Goal: Register for event/course

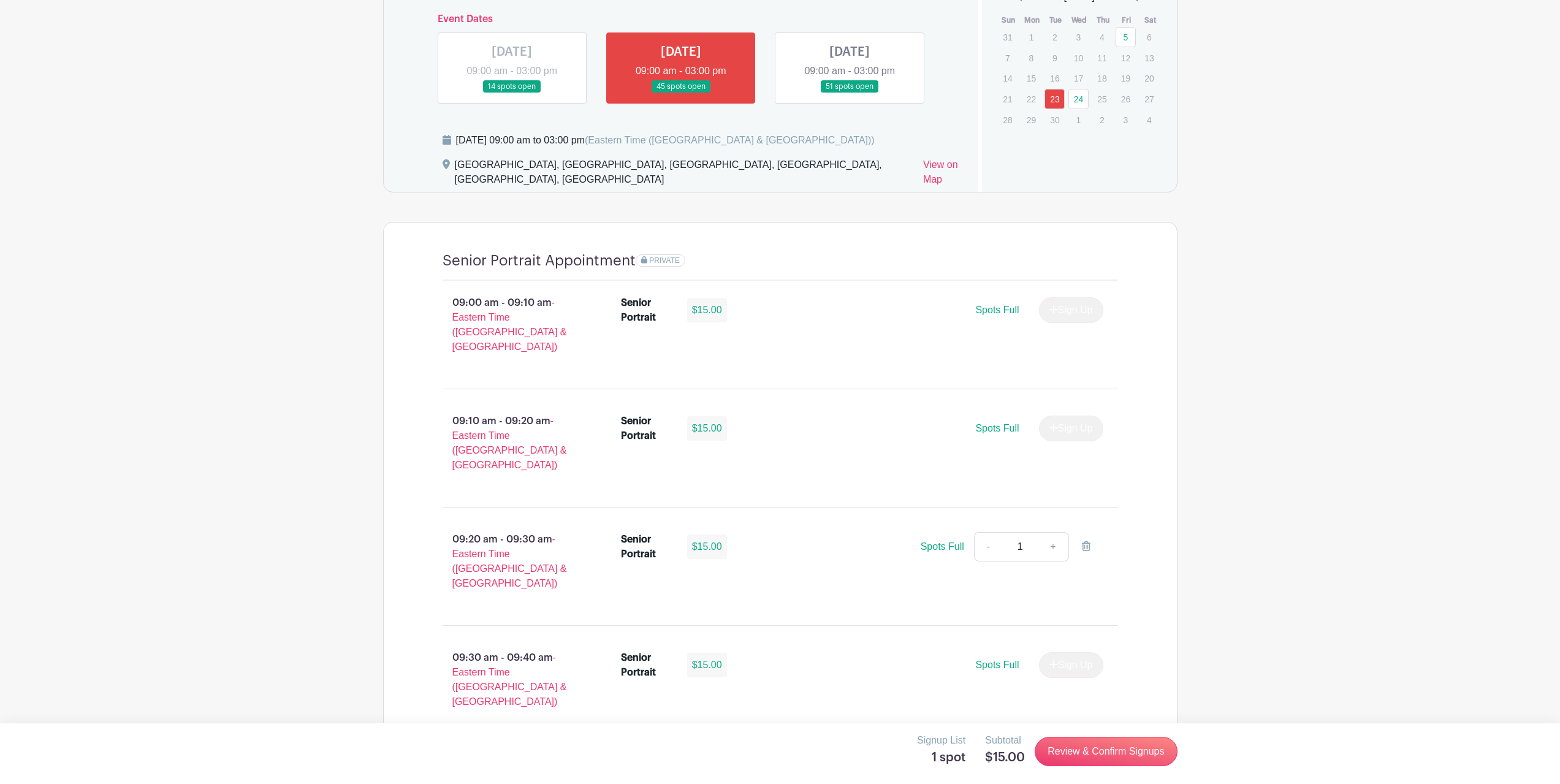
scroll to position [858, 0]
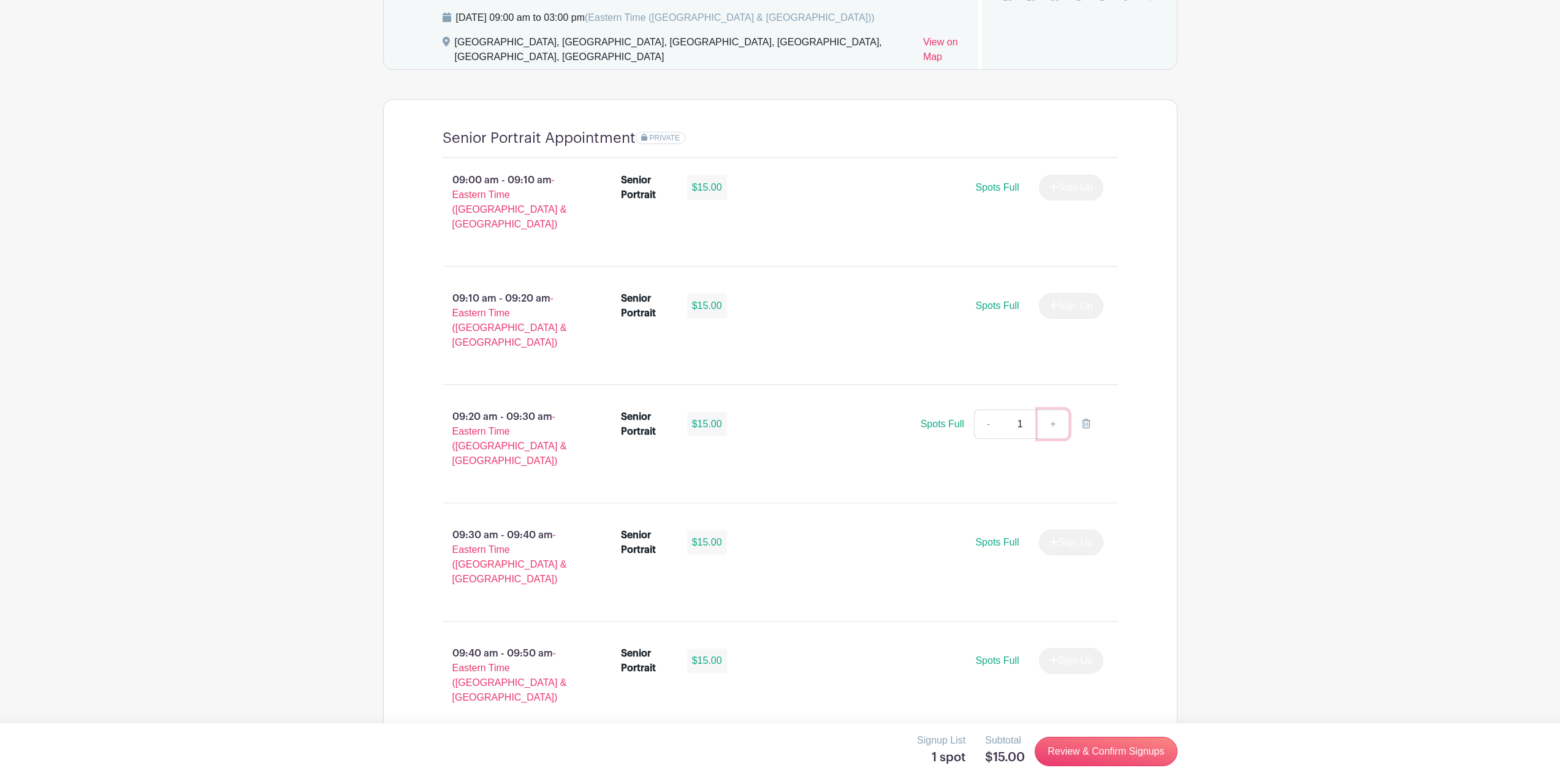
click at [1061, 409] on link "+" at bounding box center [1053, 424] width 30 height 29
click at [986, 409] on link "-" at bounding box center [987, 424] width 28 height 29
type input "1"
click at [939, 419] on span "Spots Full" at bounding box center [942, 424] width 43 height 11
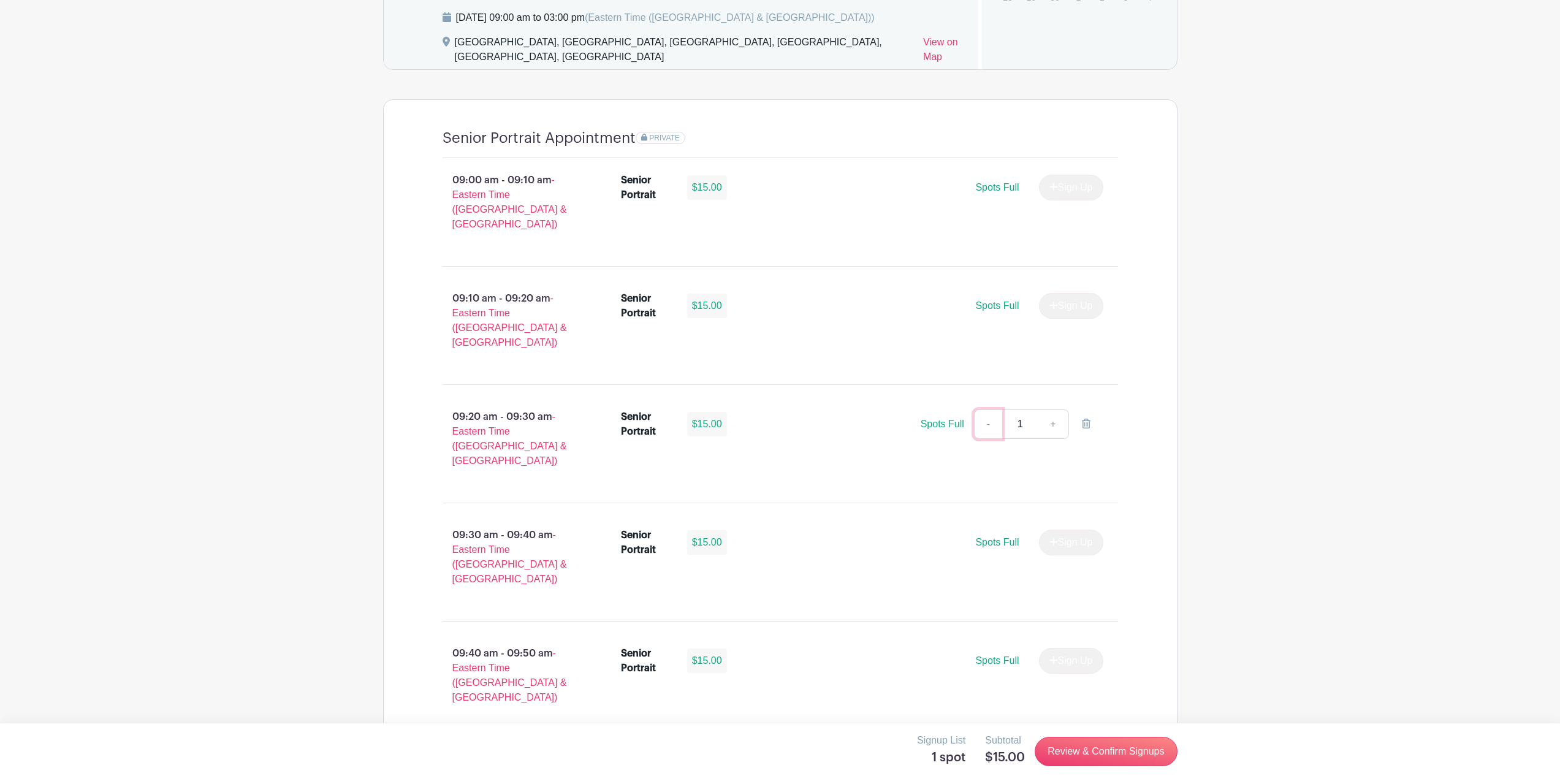
click at [979, 409] on link "-" at bounding box center [987, 424] width 28 height 29
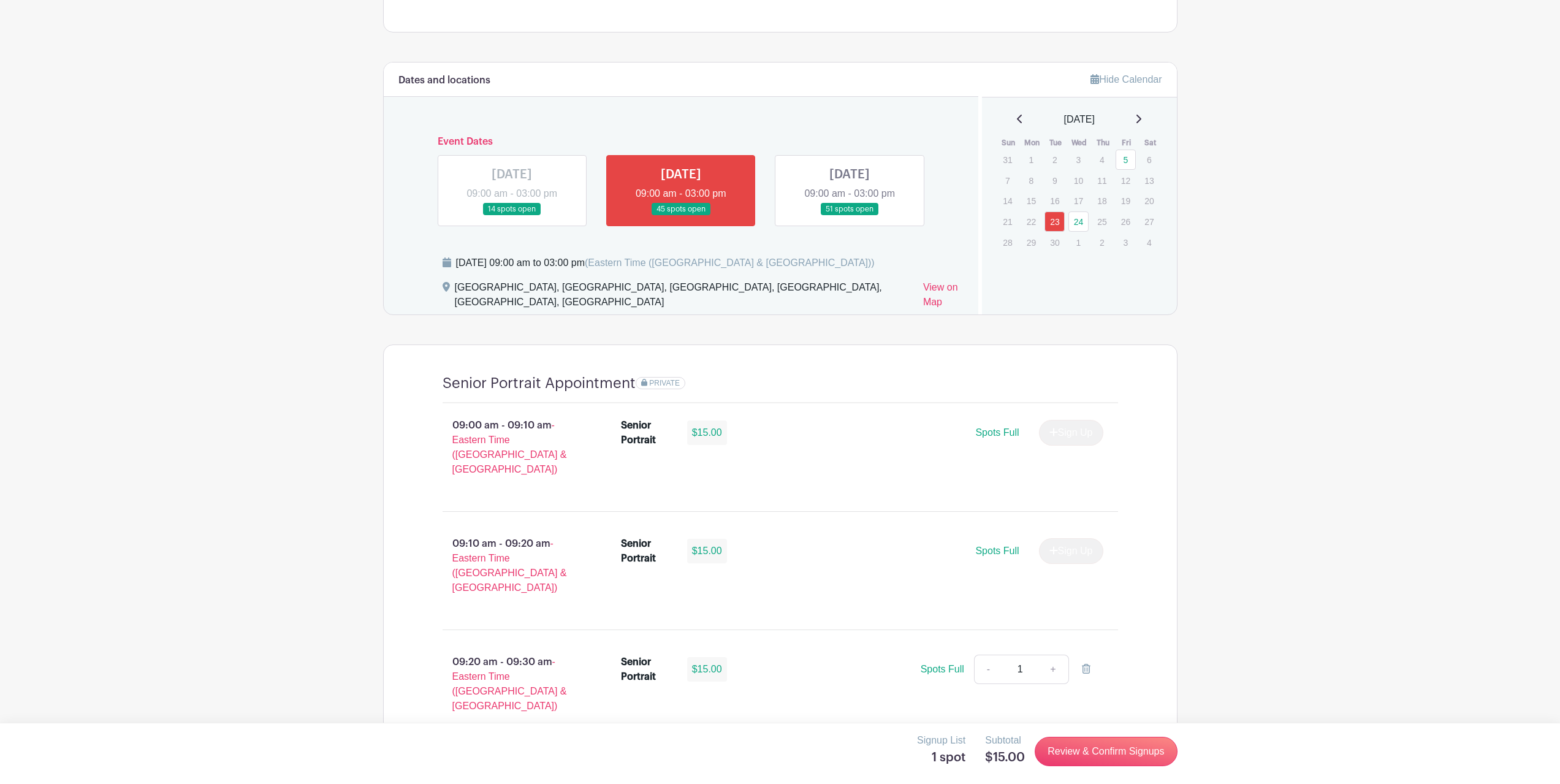
scroll to position [491, 0]
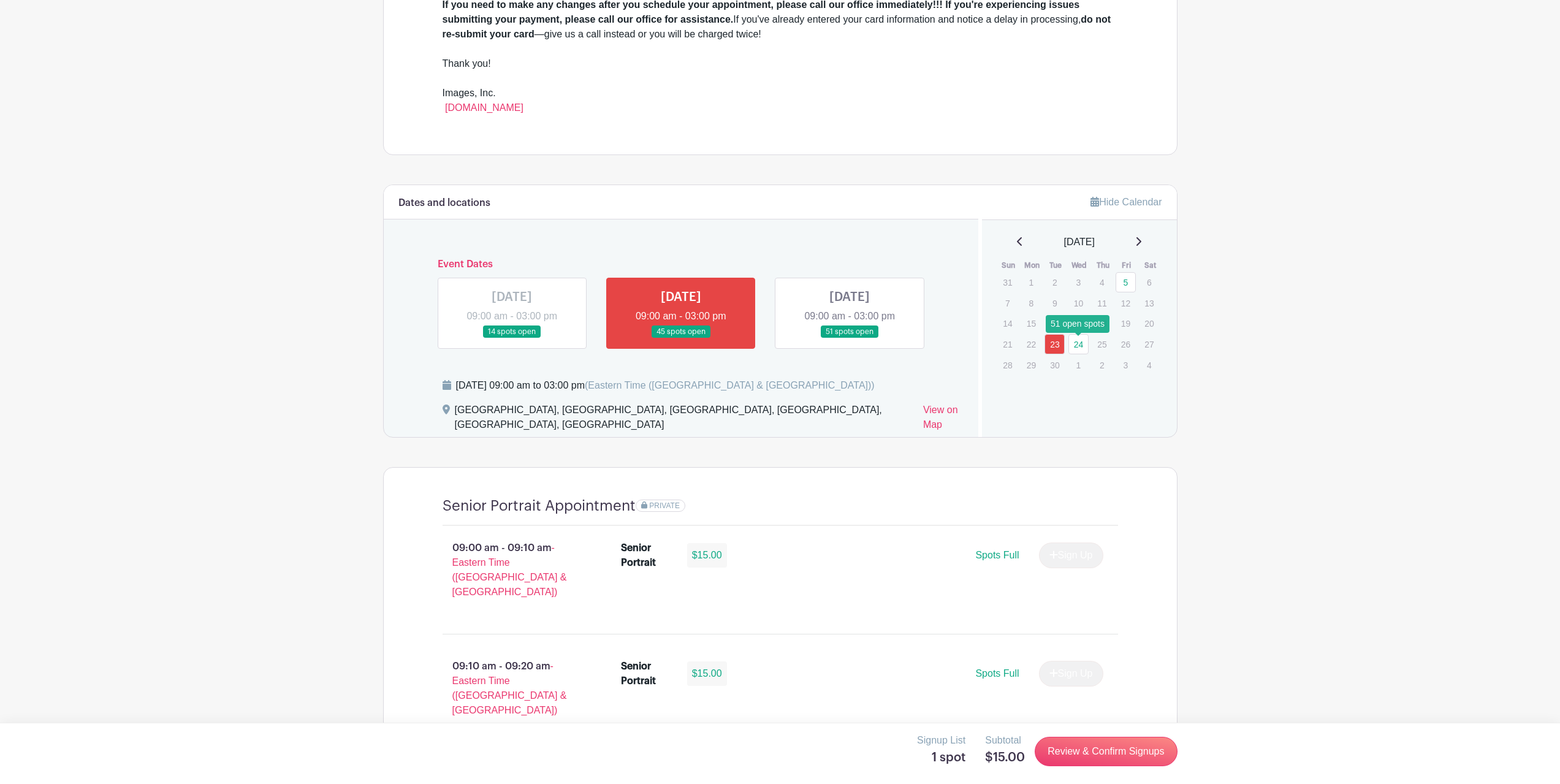
click at [1083, 340] on link "24" at bounding box center [1078, 344] width 20 height 20
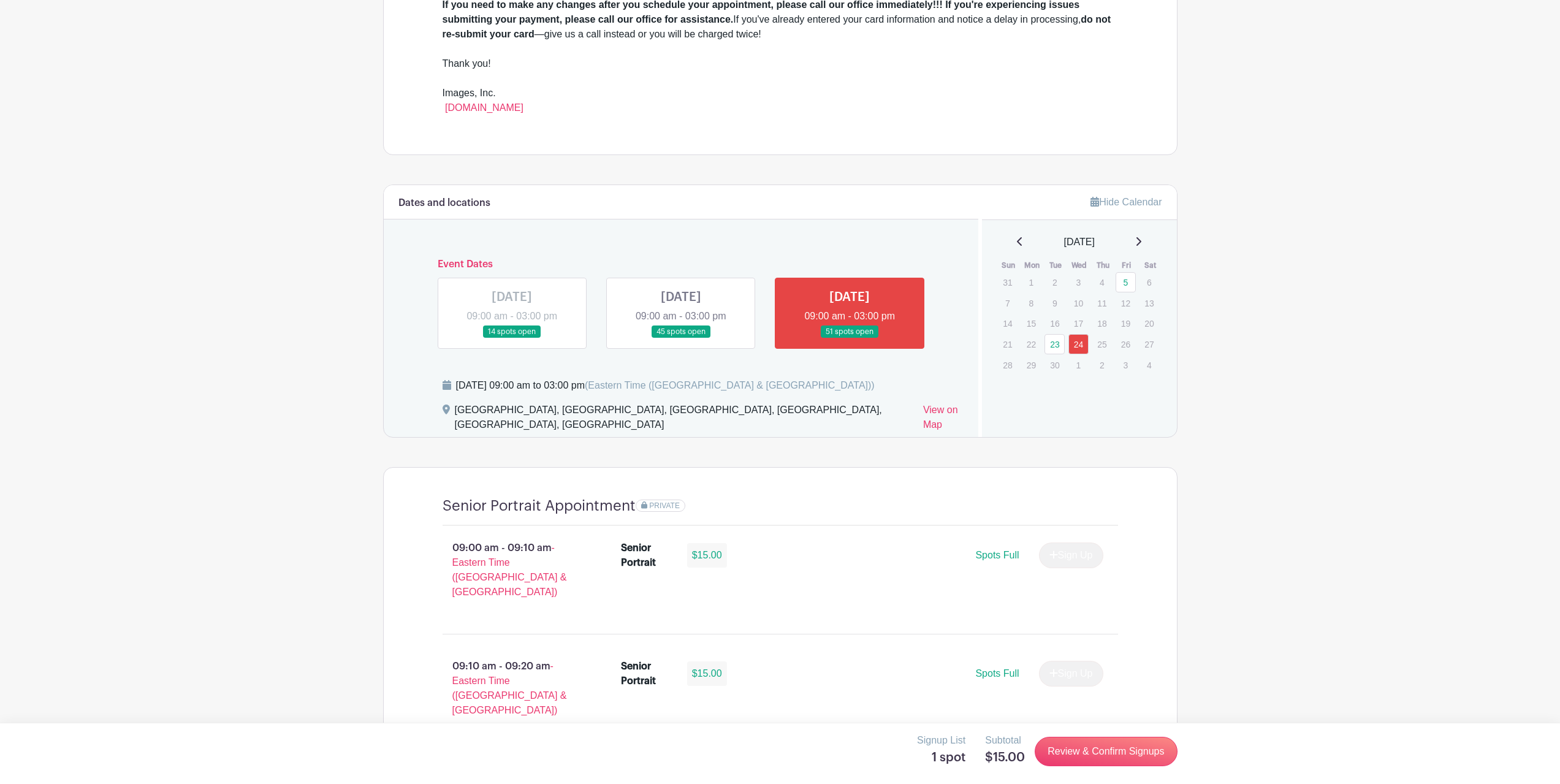
scroll to position [736, 0]
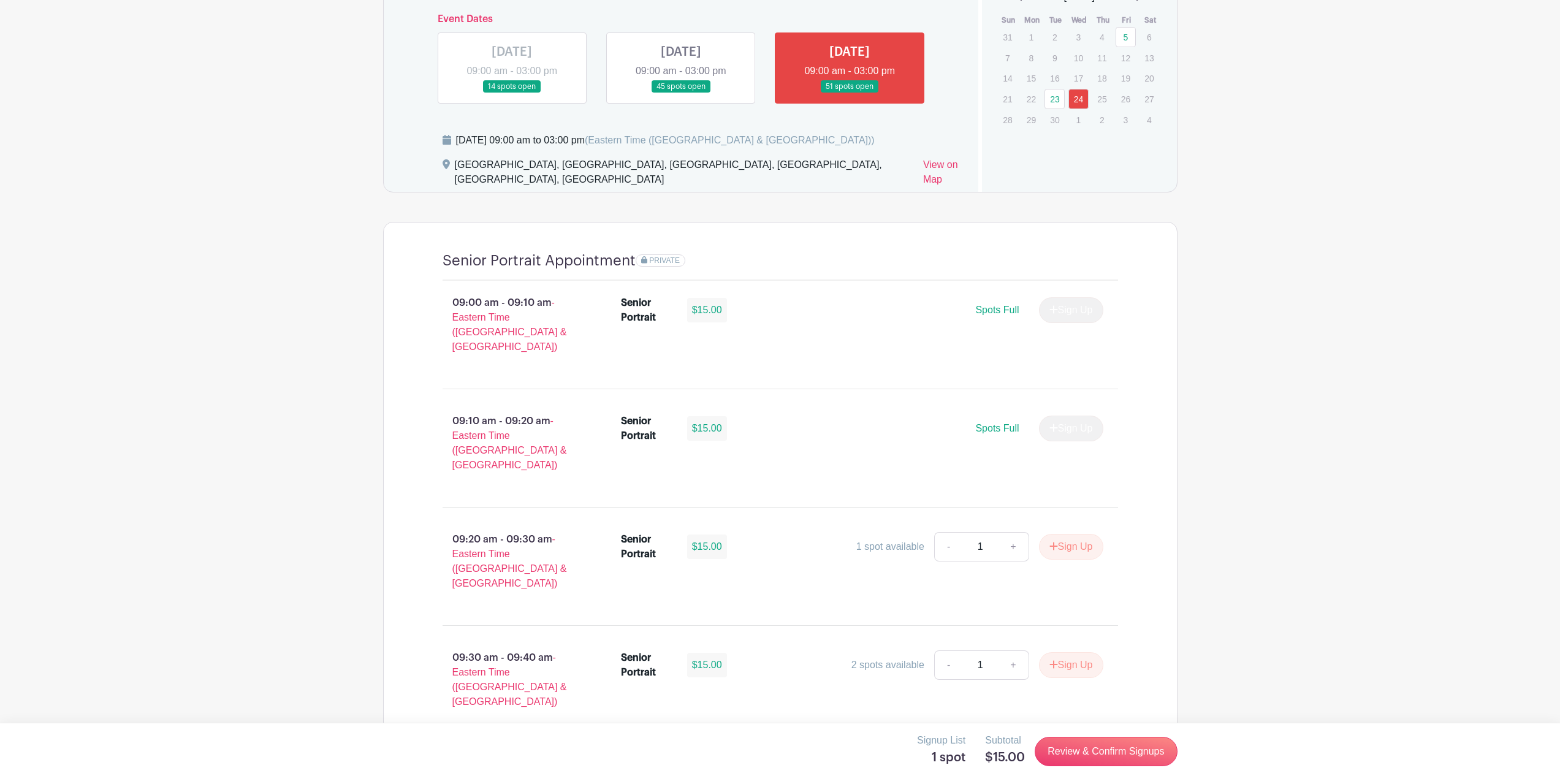
click at [681, 93] on link at bounding box center [681, 93] width 0 height 0
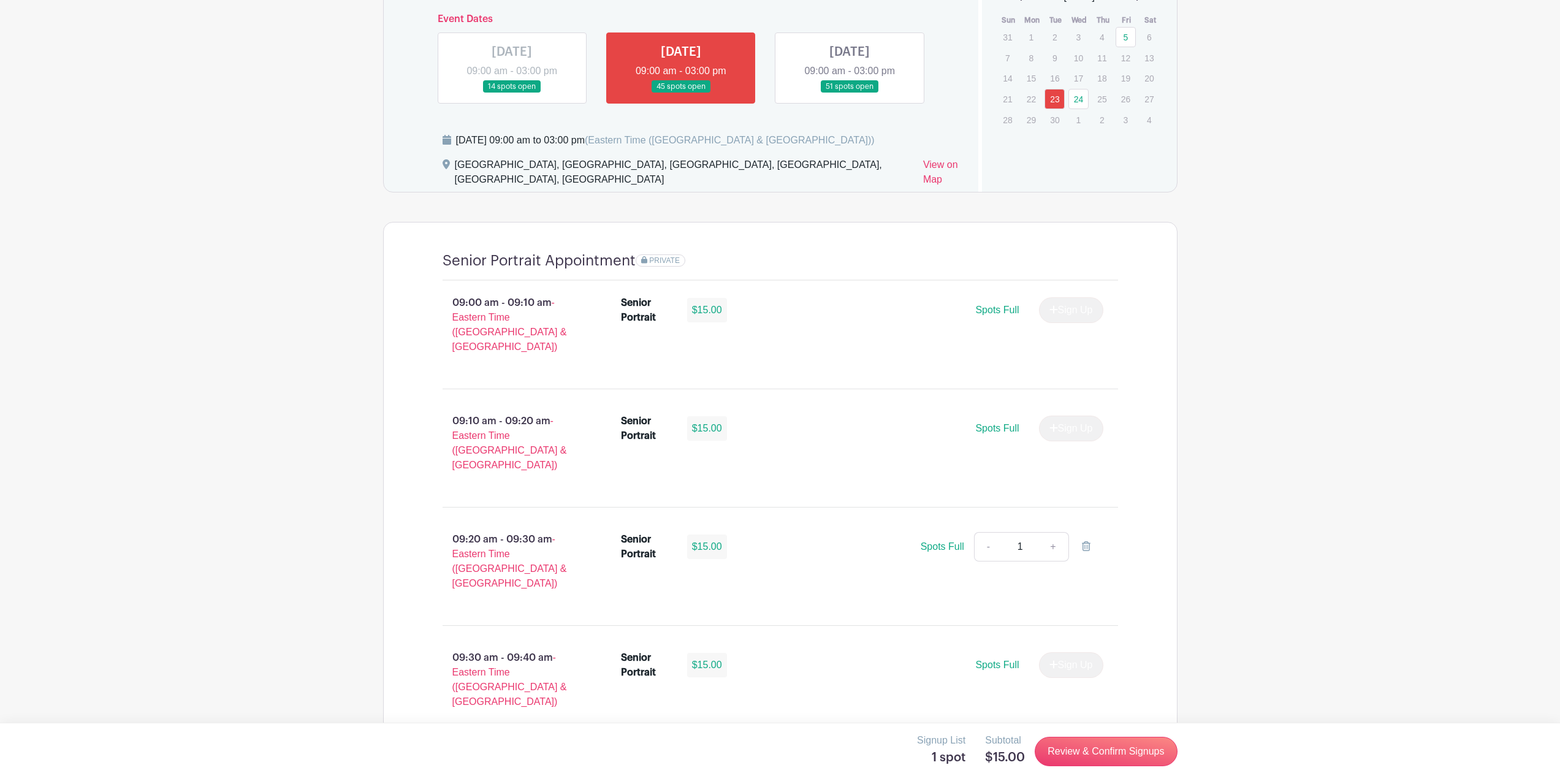
click at [1089, 773] on div "Signup List 1 spot Subtotal $15.00 Review & Confirm Signups" at bounding box center [780, 753] width 1560 height 61
click at [1081, 742] on link "Review & Confirm Signups" at bounding box center [1105, 751] width 142 height 29
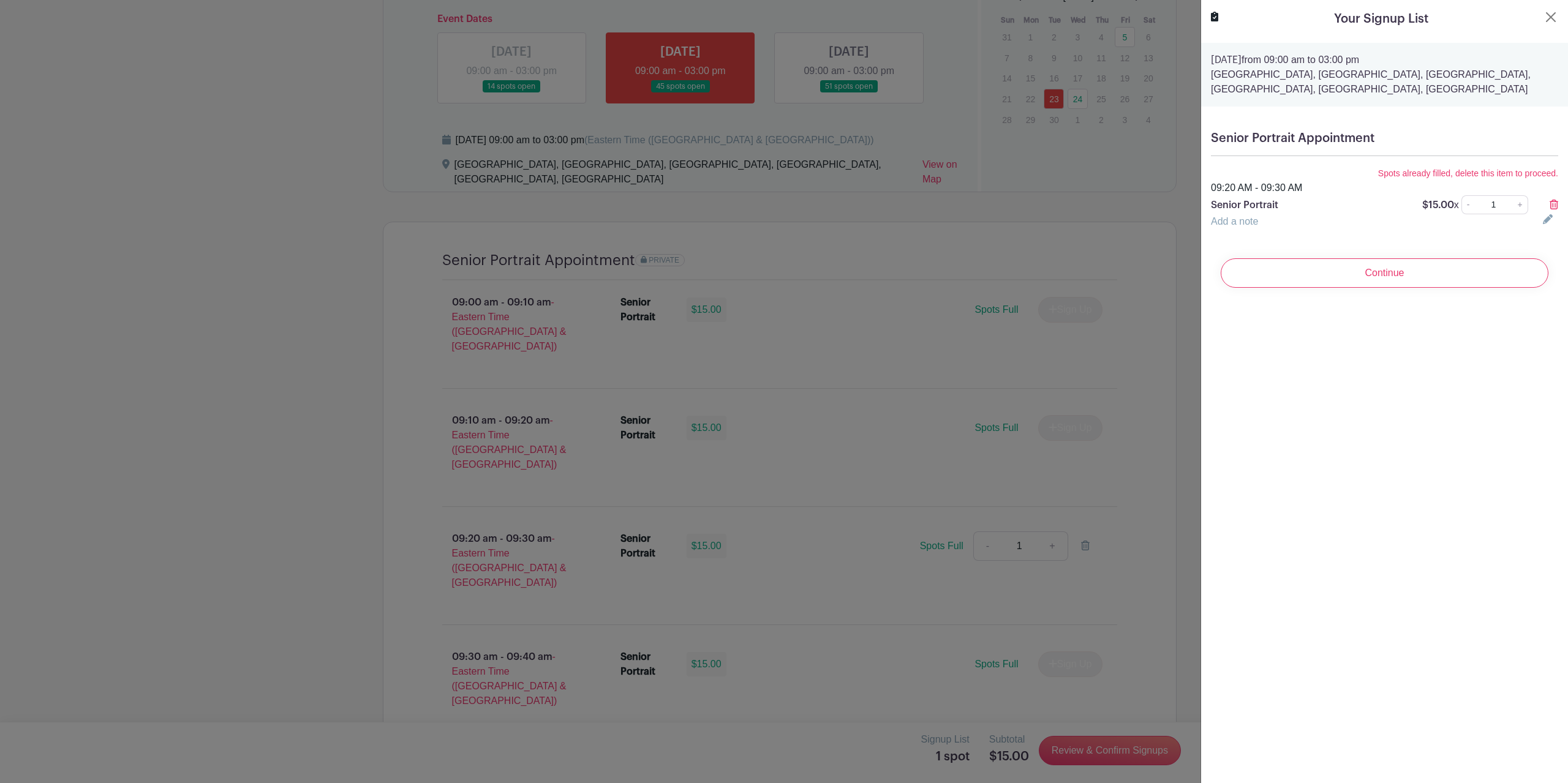
click at [1549, 203] on icon at bounding box center [1554, 204] width 9 height 10
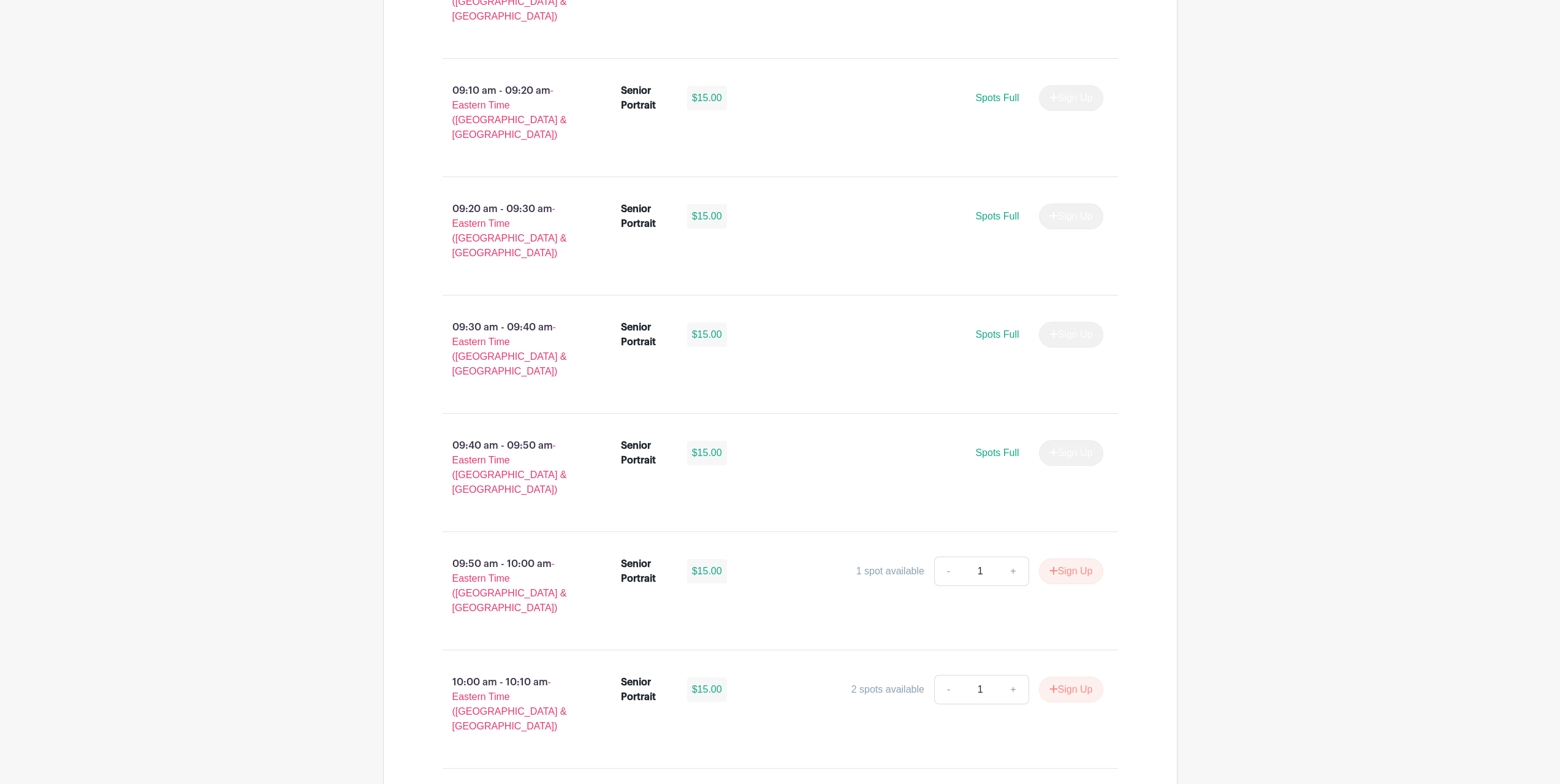
scroll to position [1127, 0]
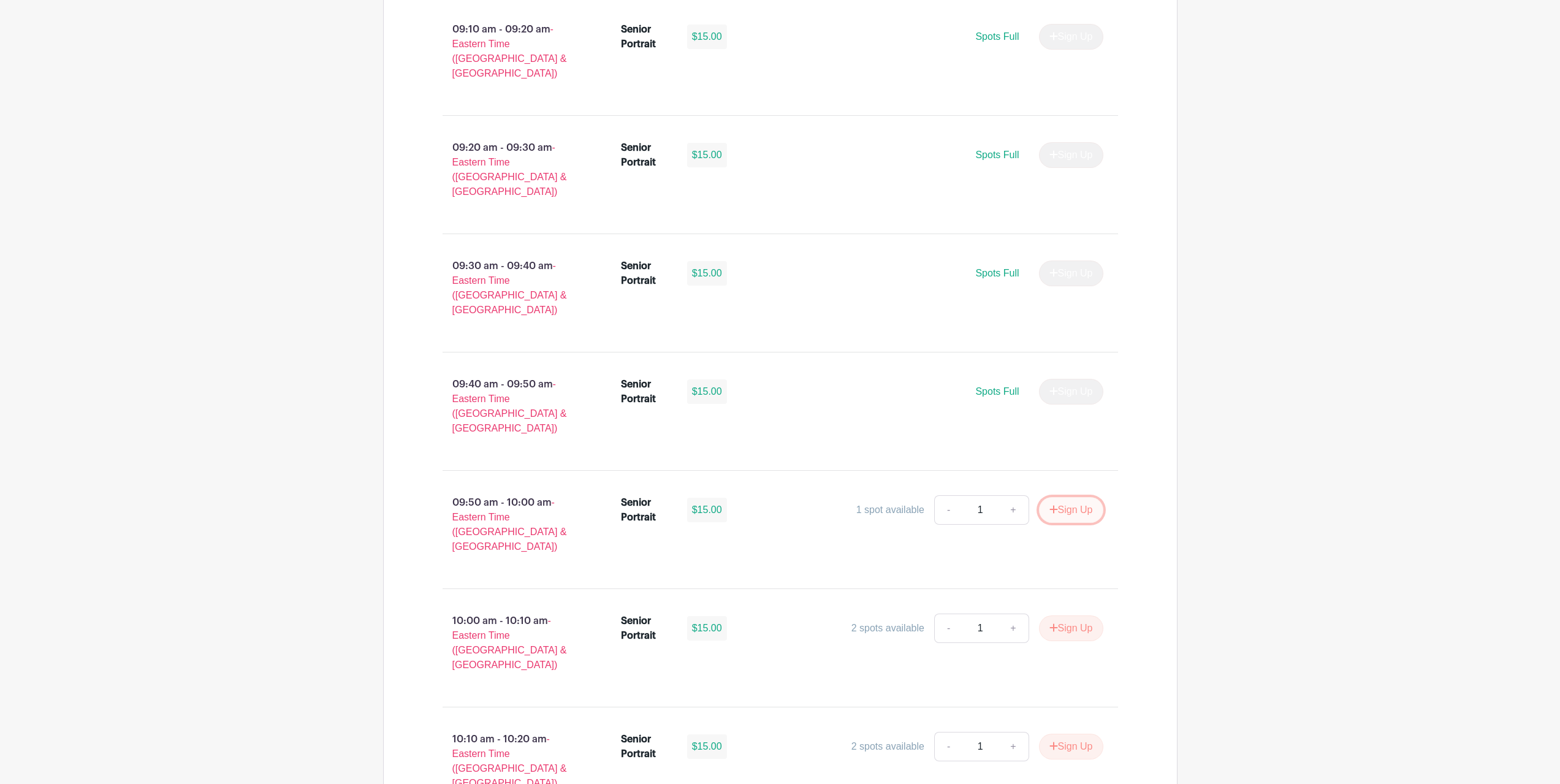
drag, startPoint x: 1076, startPoint y: 429, endPoint x: 1165, endPoint y: 431, distance: 89.0
click at [1054, 623] on icon "submit" at bounding box center [1053, 627] width 8 height 8
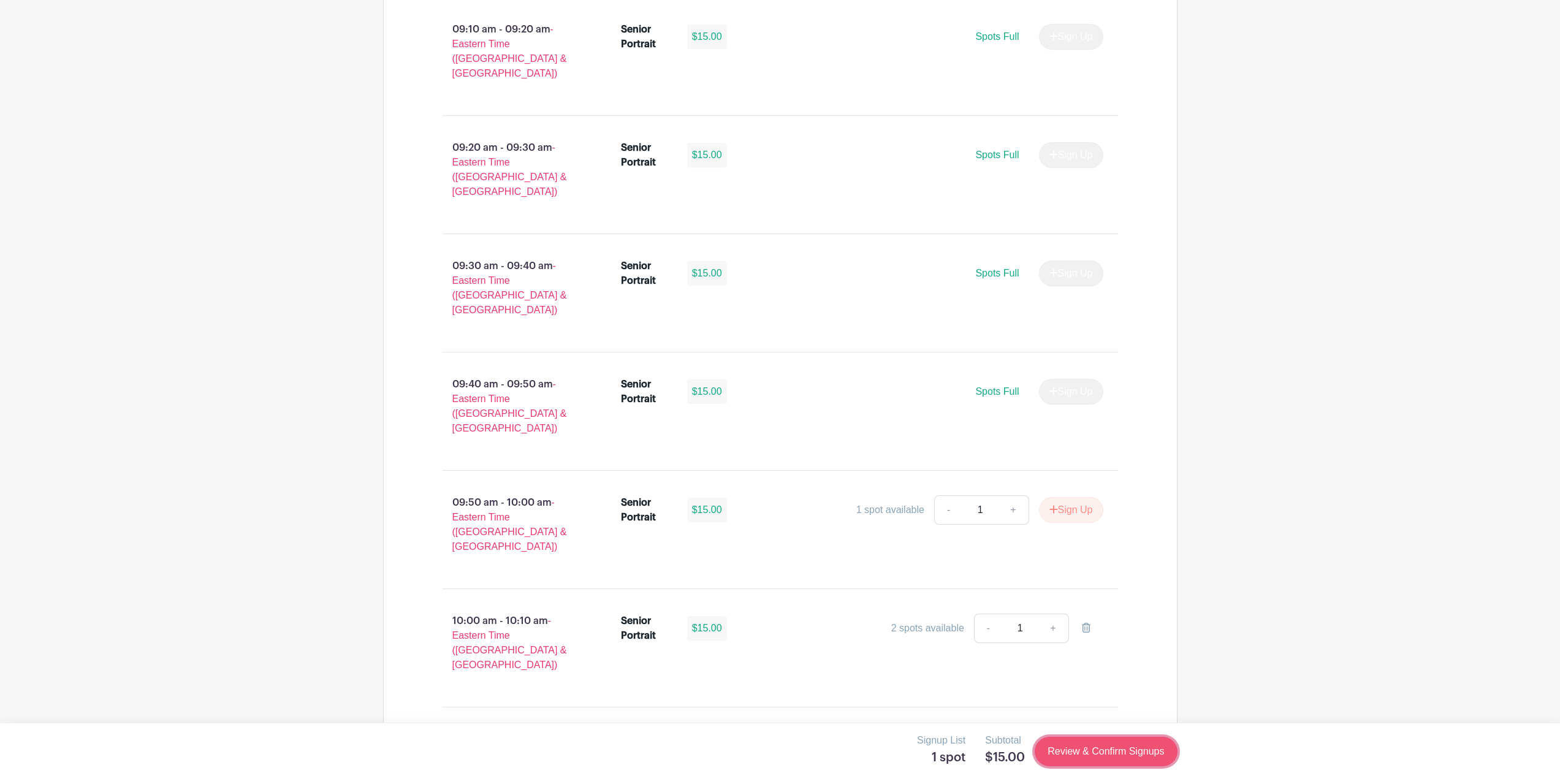
click at [1132, 747] on link "Review & Confirm Signups" at bounding box center [1105, 751] width 142 height 29
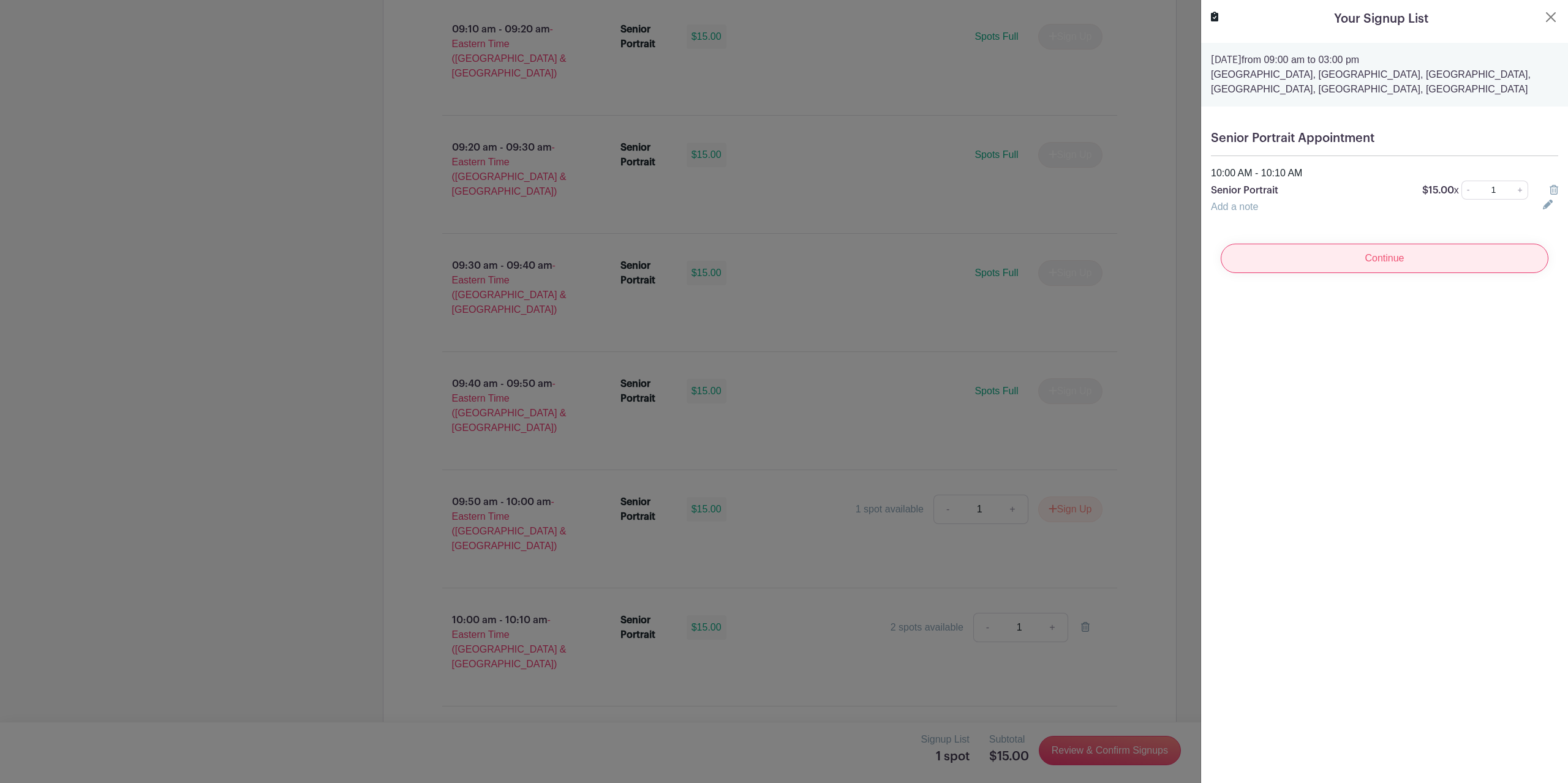
click at [1382, 266] on input "Continue" at bounding box center [1384, 258] width 328 height 29
click at [1382, 266] on div "Continue" at bounding box center [1385, 258] width 347 height 49
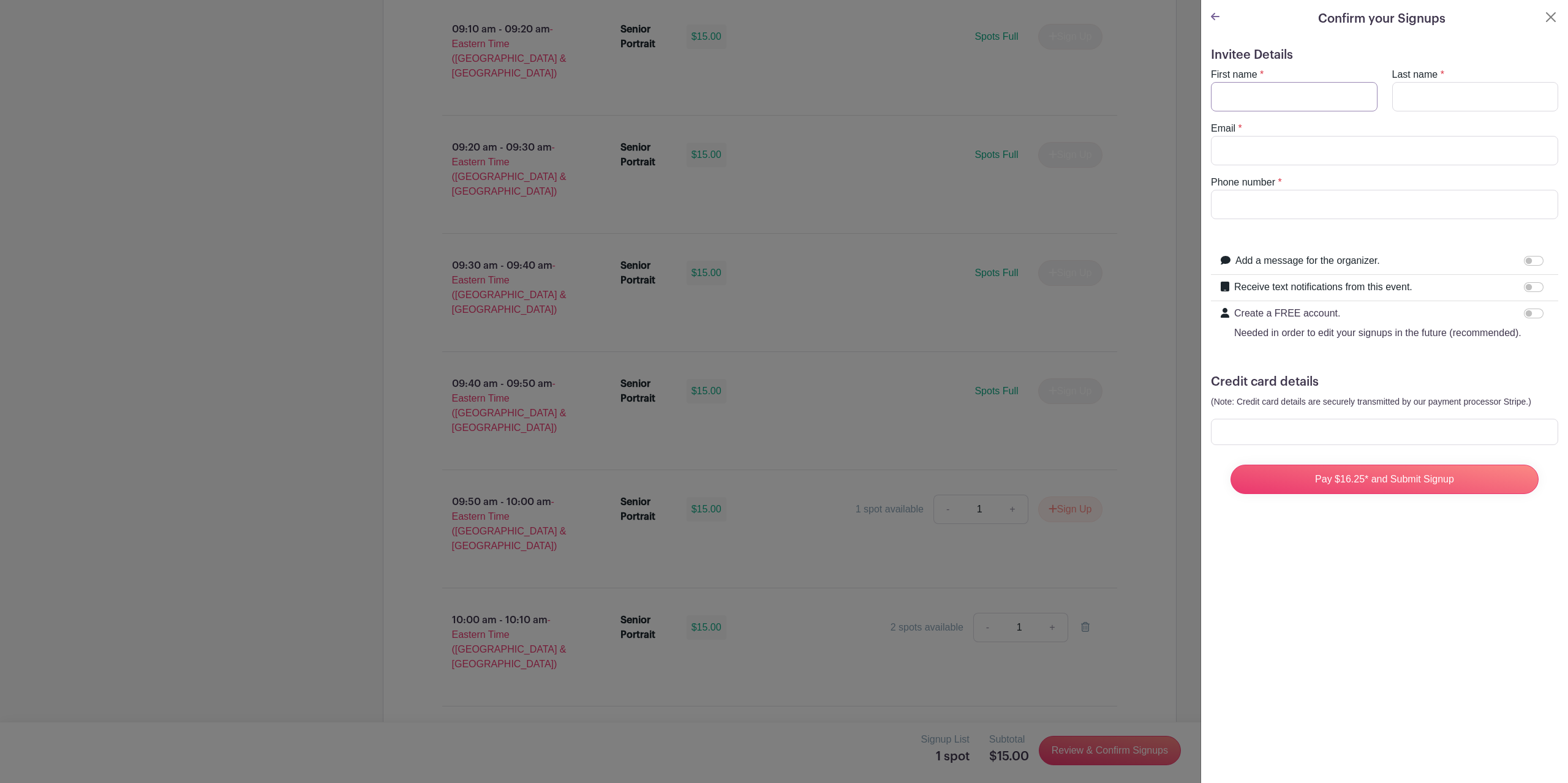
click at [1228, 100] on input "First name" at bounding box center [1294, 96] width 167 height 29
type input "Veronika"
click at [1405, 94] on input "Last name" at bounding box center [1475, 96] width 167 height 29
type input "Topova"
click at [1395, 150] on input "Email" at bounding box center [1385, 150] width 347 height 29
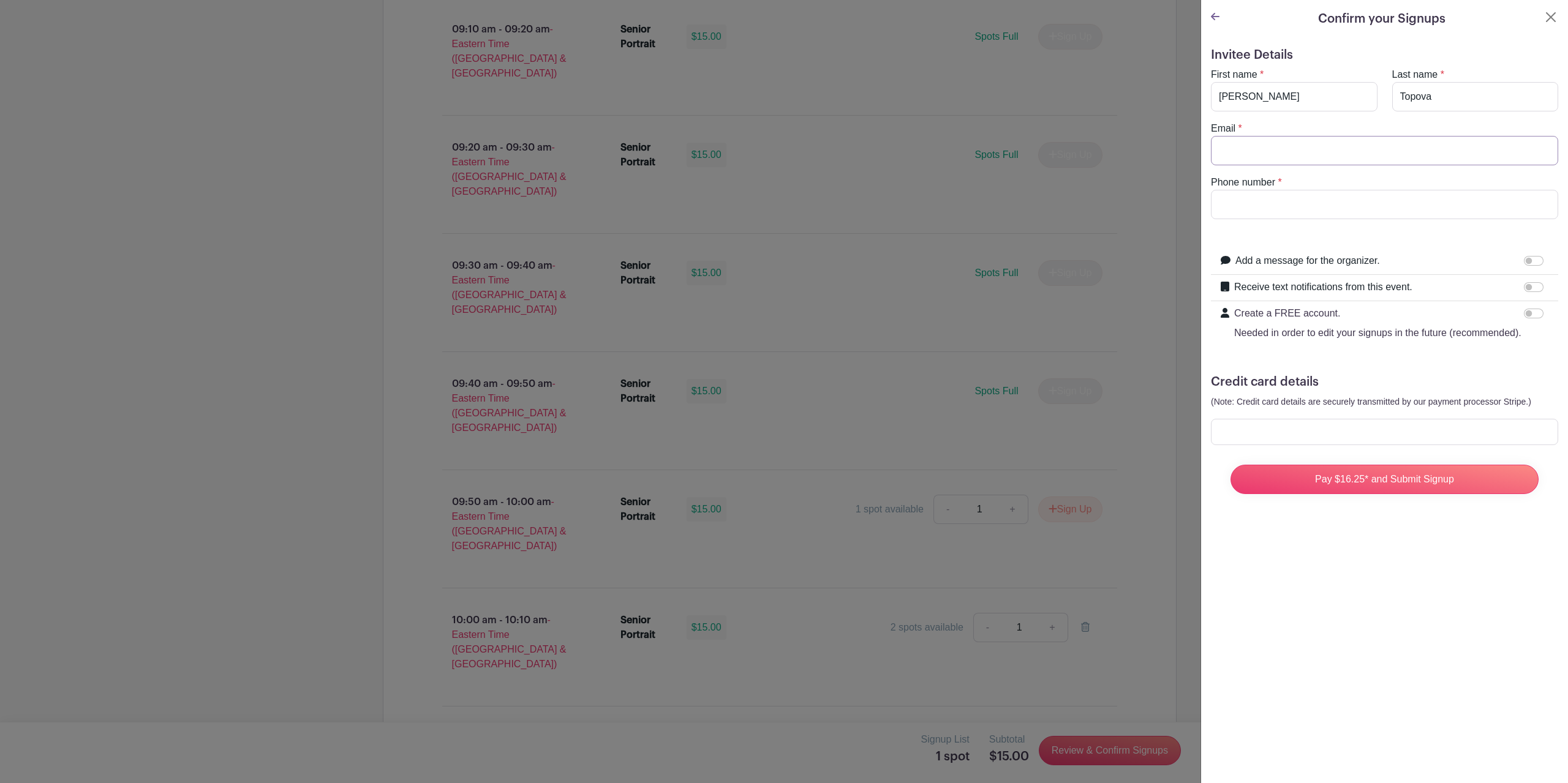
type input "veronika.top08@gmail.com"
click at [1331, 209] on input "Phone number" at bounding box center [1385, 204] width 347 height 29
type input "(916) 309 - 9734"
click at [1524, 283] on input "Receive text notifications from this event." at bounding box center [1534, 287] width 20 height 10
checkbox input "true"
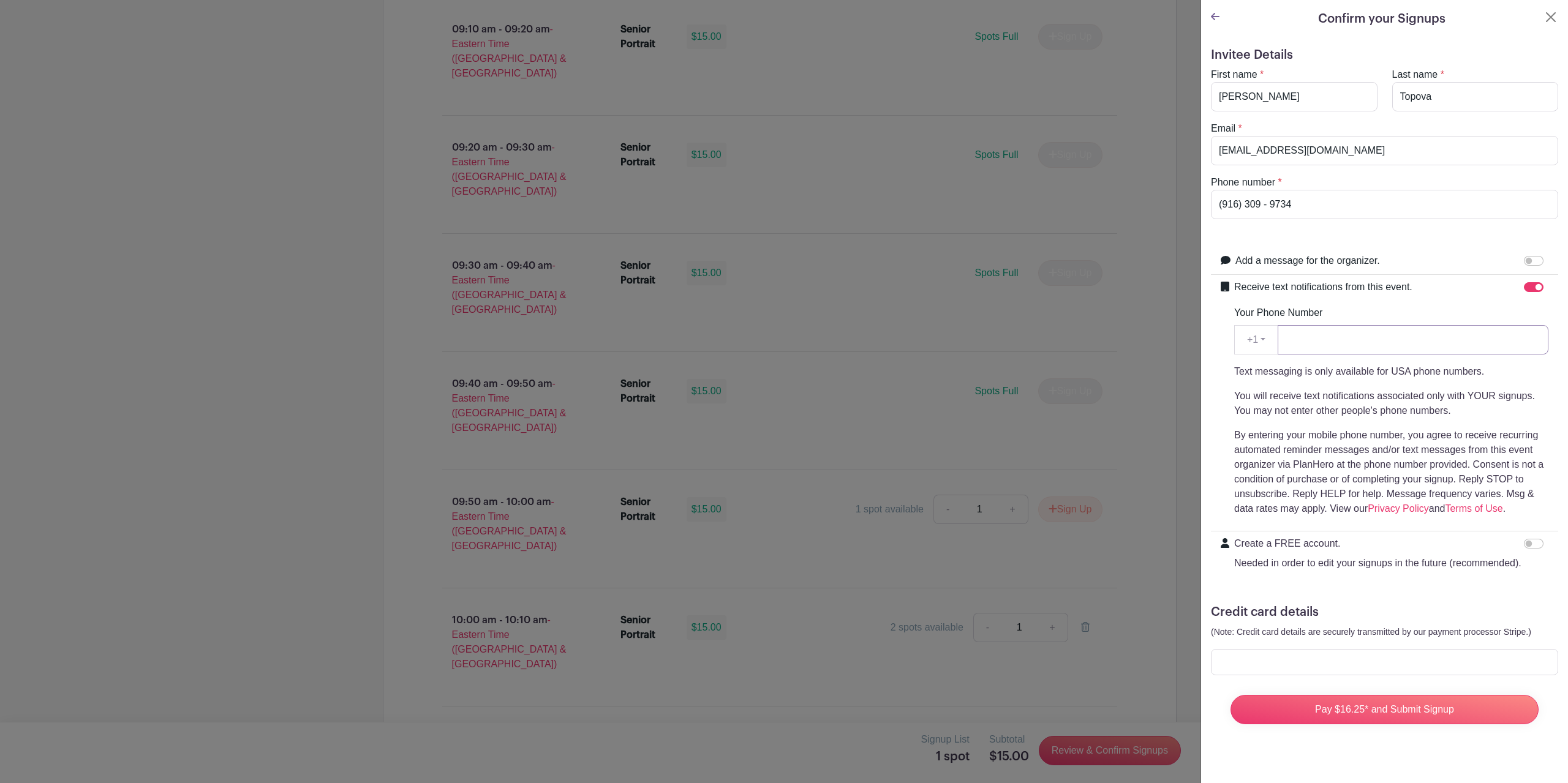
click at [1406, 346] on input "Your Phone Number" at bounding box center [1412, 339] width 271 height 29
type input "(916) 309-9734"
click at [1346, 715] on input "Pay $16.25* and Submit Signup" at bounding box center [1384, 709] width 308 height 29
click at [1401, 710] on input "Pay $16.25* and Submit Signup" at bounding box center [1384, 709] width 308 height 29
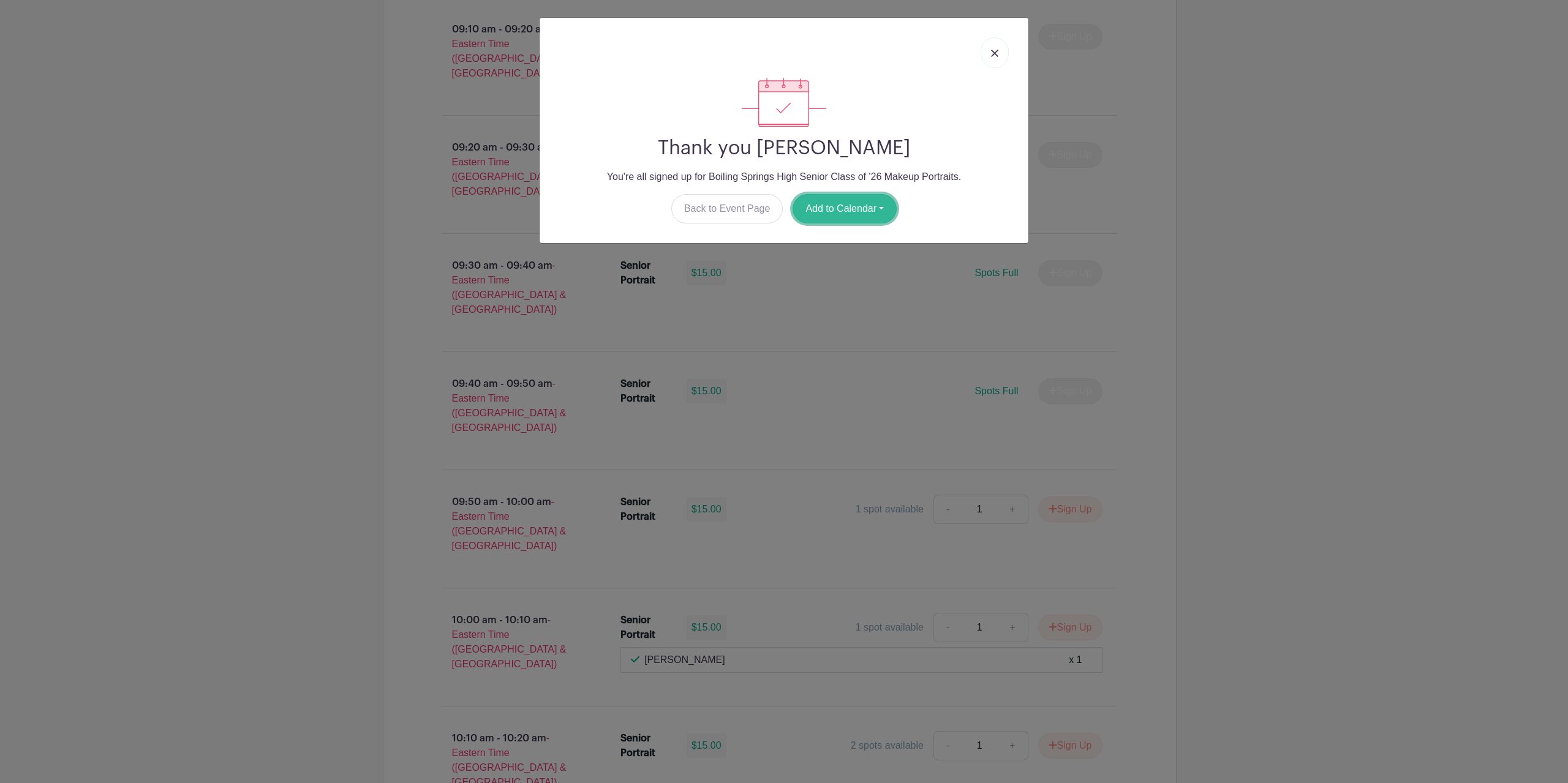
click at [886, 200] on button "Add to Calendar" at bounding box center [845, 208] width 104 height 29
click at [851, 234] on link "Google Calendar" at bounding box center [842, 240] width 97 height 20
click at [990, 47] on link at bounding box center [994, 52] width 28 height 30
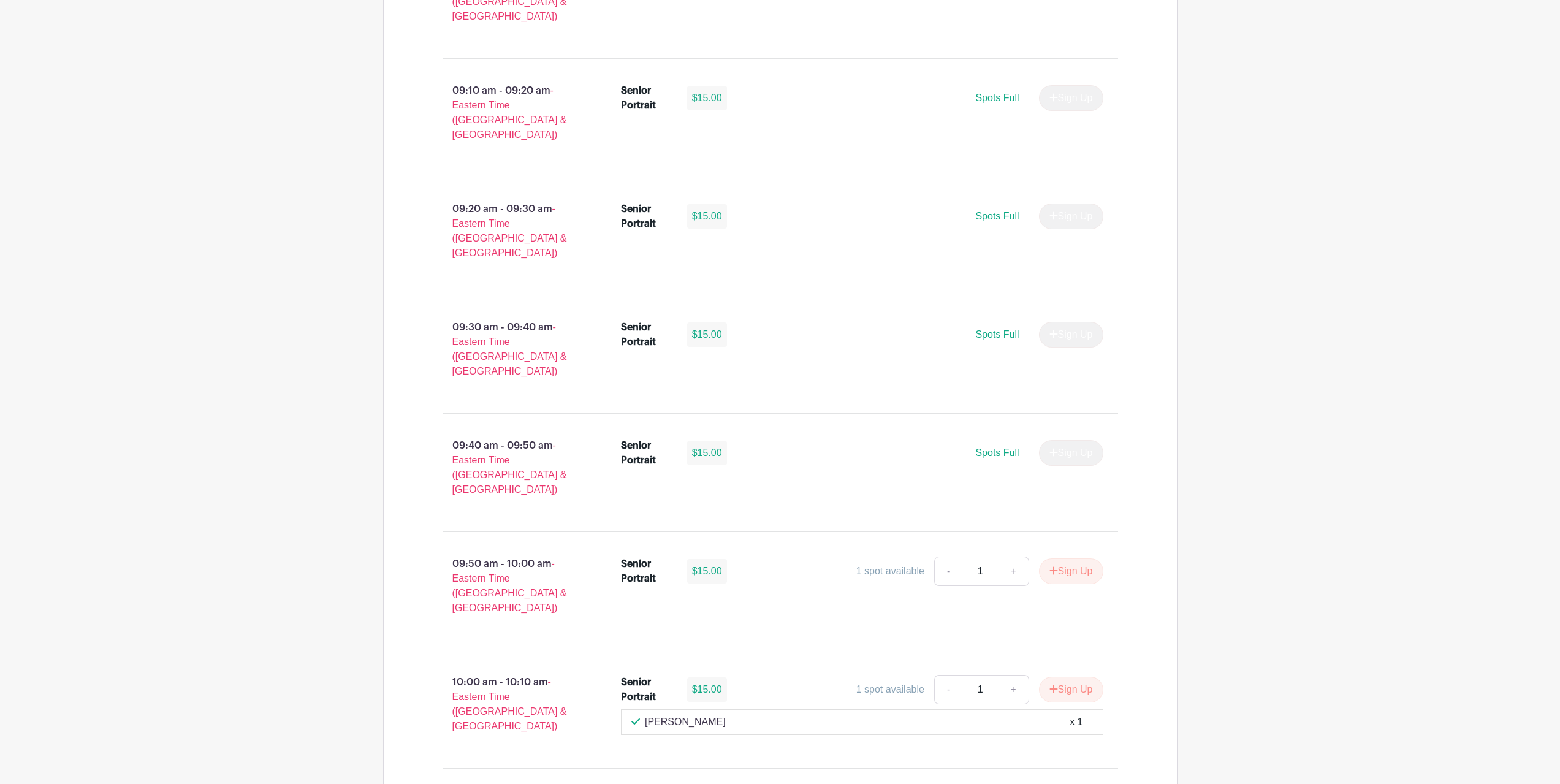
scroll to position [1188, 0]
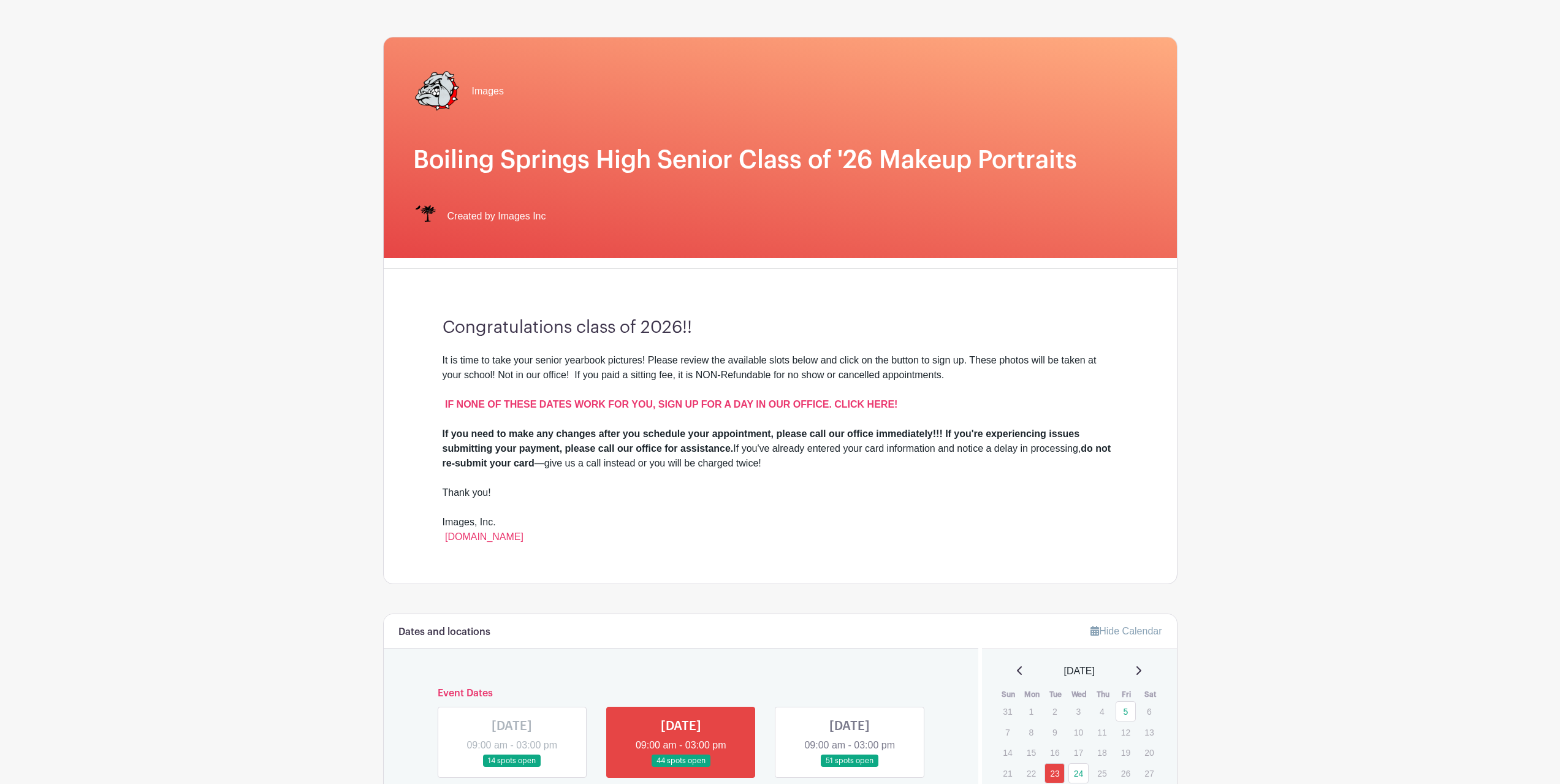
scroll to position [184, 0]
